Goal: Transaction & Acquisition: Purchase product/service

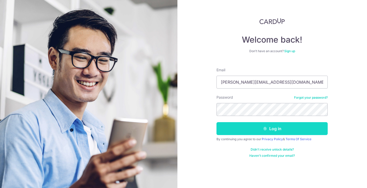
click at [263, 130] on icon "submit" at bounding box center [265, 129] width 4 height 4
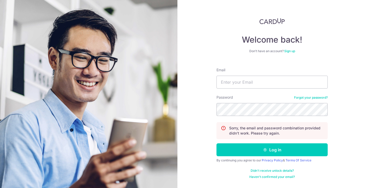
click at [290, 52] on link "Sign up" at bounding box center [289, 51] width 11 height 4
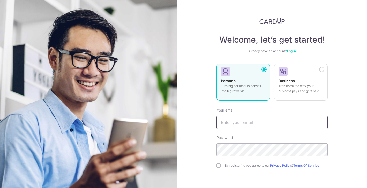
click at [236, 123] on input "text" at bounding box center [272, 122] width 111 height 13
type input "danial@xodbox.com.sg"
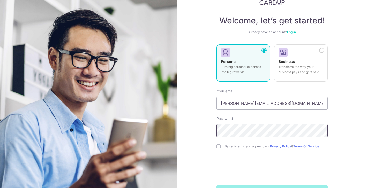
scroll to position [28, 0]
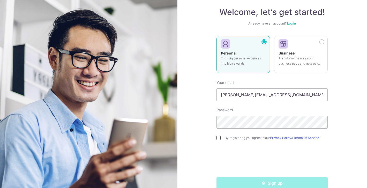
click at [218, 138] on input "checkbox" at bounding box center [219, 138] width 4 height 4
checkbox input "true"
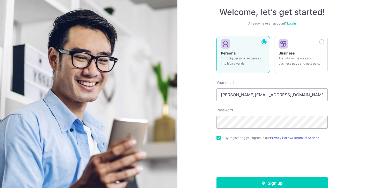
scroll to position [38, 0]
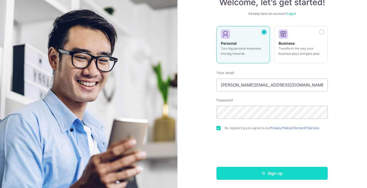
click at [267, 174] on button "Sign up" at bounding box center [272, 173] width 111 height 13
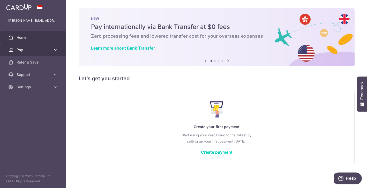
click at [42, 49] on span "Pay" at bounding box center [34, 49] width 34 height 5
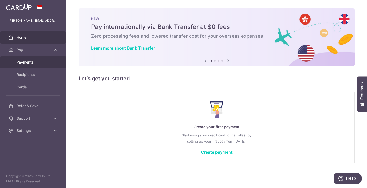
click at [29, 63] on span "Payments" at bounding box center [34, 62] width 34 height 5
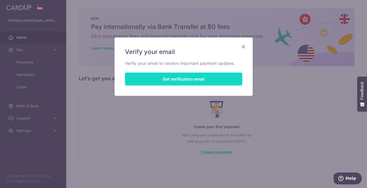
click at [176, 79] on button "Get verification email" at bounding box center [183, 79] width 117 height 13
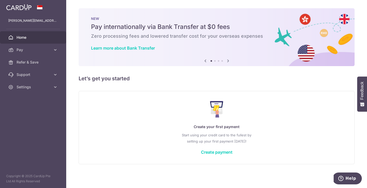
scroll to position [1, 0]
click at [210, 151] on link "Create payment" at bounding box center [217, 151] width 32 height 5
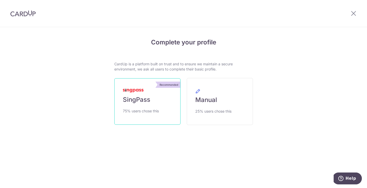
click at [142, 101] on span "SingPass" at bounding box center [136, 100] width 27 height 8
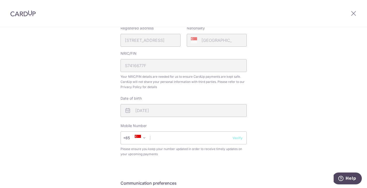
scroll to position [154, 0]
click at [202, 136] on input "text" at bounding box center [184, 137] width 126 height 13
type input "94506290"
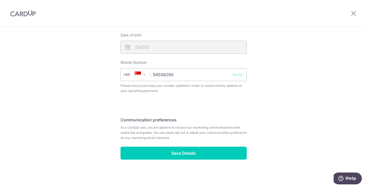
click at [239, 75] on button "Verify" at bounding box center [238, 74] width 10 height 5
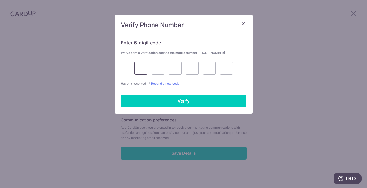
click at [144, 66] on input "text" at bounding box center [141, 68] width 13 height 13
type input "9"
type input "0"
type input "2"
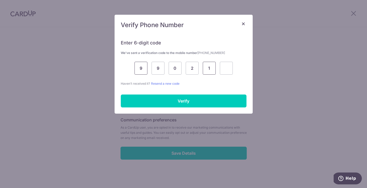
type input "1"
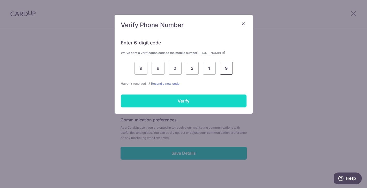
type input "9"
click at [158, 102] on input "Verify" at bounding box center [184, 101] width 126 height 13
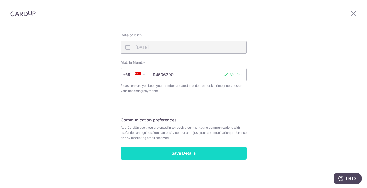
click at [187, 153] on input "Save Details" at bounding box center [184, 153] width 126 height 13
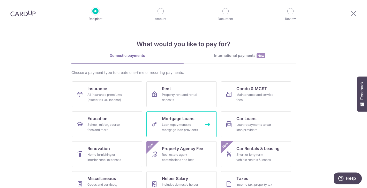
click at [166, 123] on div "Loan repayments to mortgage loan providers" at bounding box center [180, 127] width 37 height 10
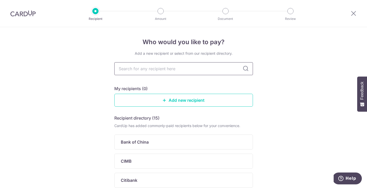
click at [186, 70] on input "text" at bounding box center [183, 68] width 139 height 13
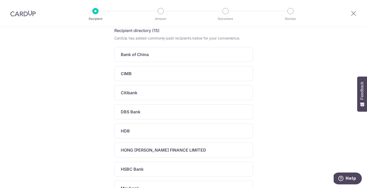
scroll to position [89, 0]
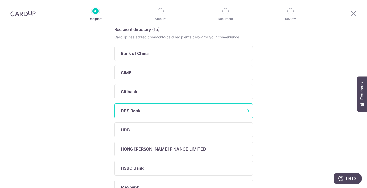
click at [174, 112] on div "DBS Bank" at bounding box center [181, 111] width 120 height 6
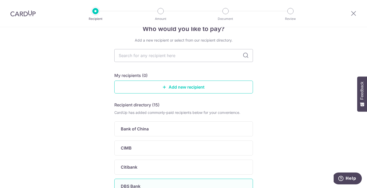
scroll to position [0, 0]
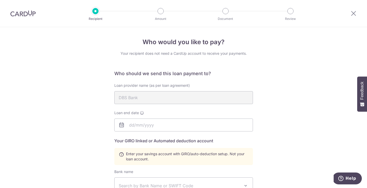
scroll to position [145, 0]
